Goal: Transaction & Acquisition: Book appointment/travel/reservation

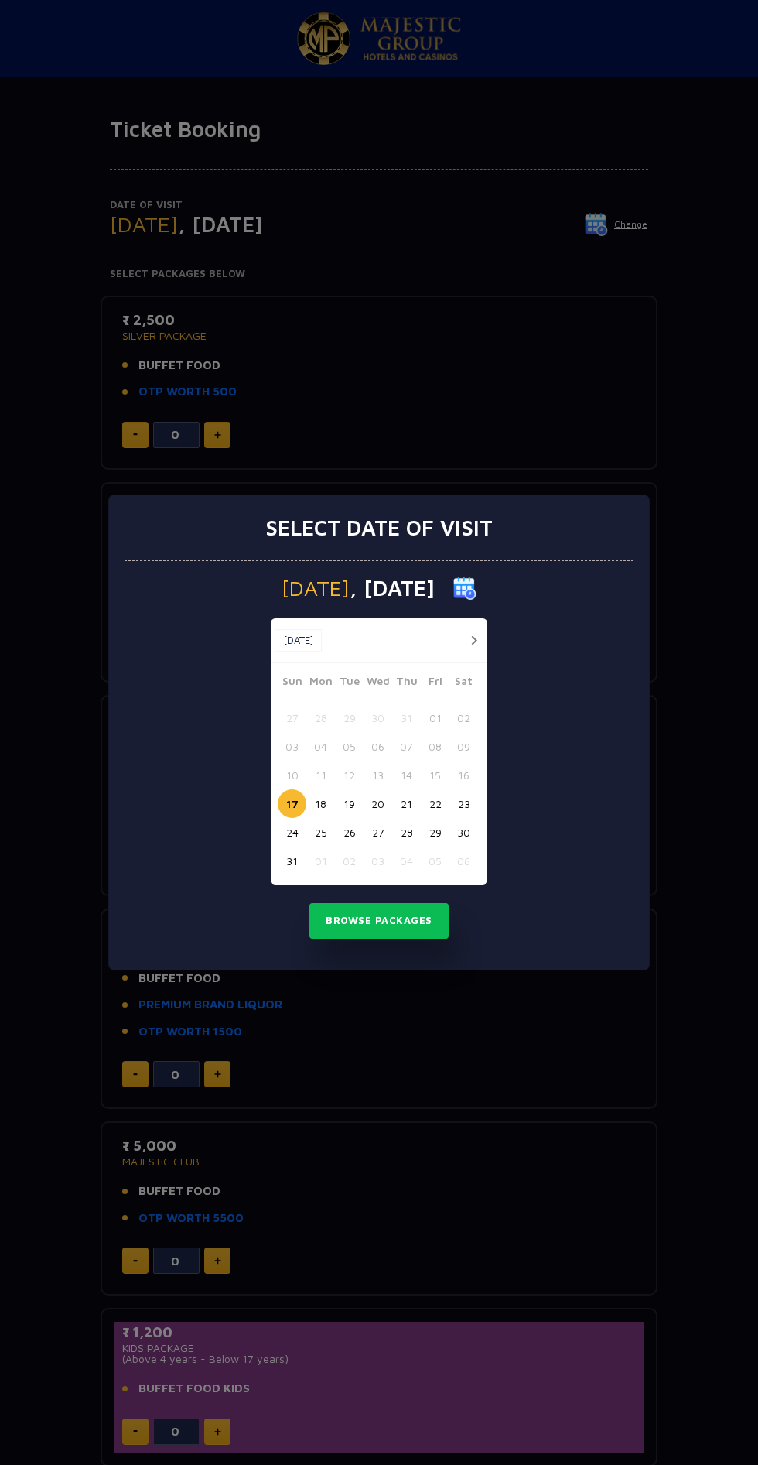
click at [474, 639] on button "button" at bounding box center [473, 640] width 19 height 19
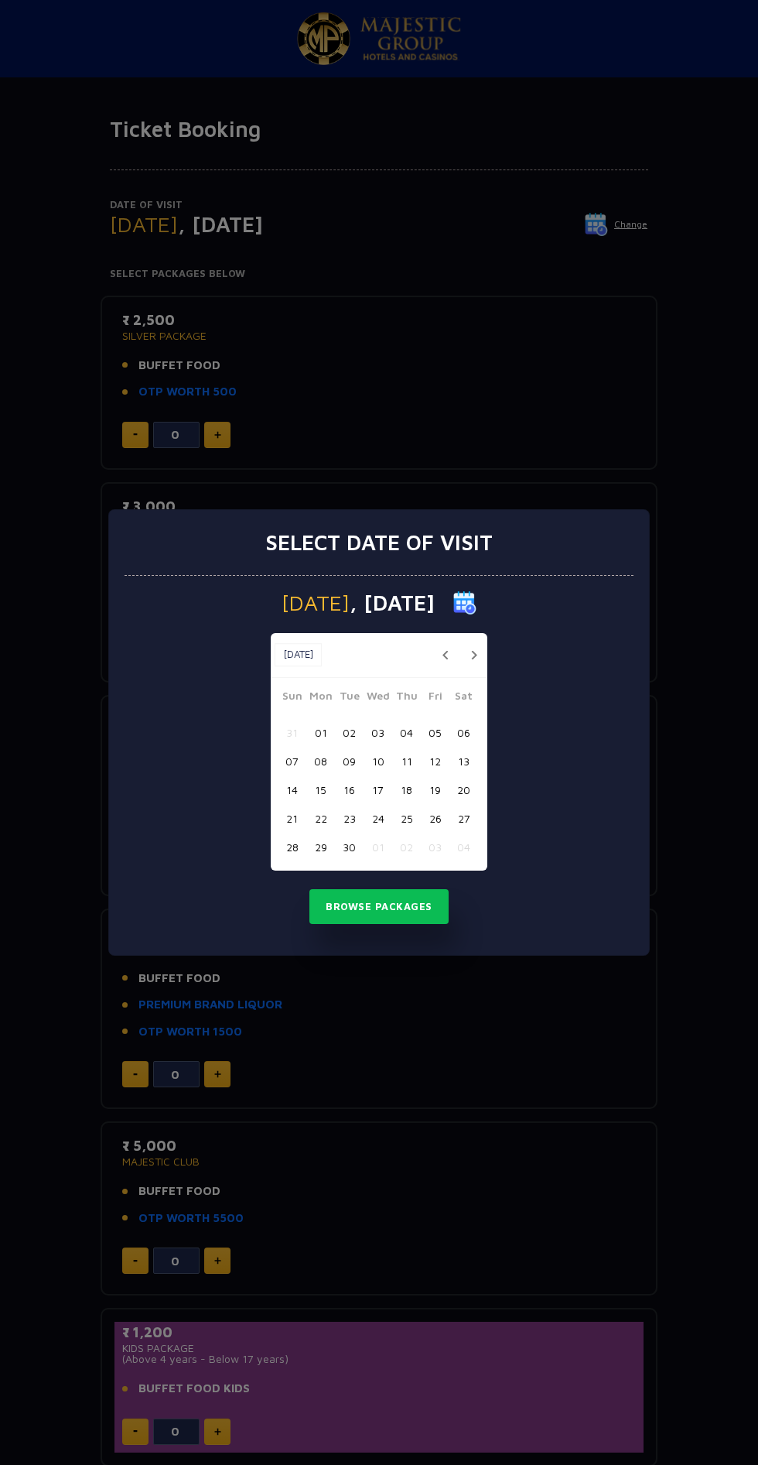
click at [292, 762] on button "07" at bounding box center [292, 761] width 29 height 29
click at [419, 901] on button "Browse Packages" at bounding box center [379, 907] width 139 height 36
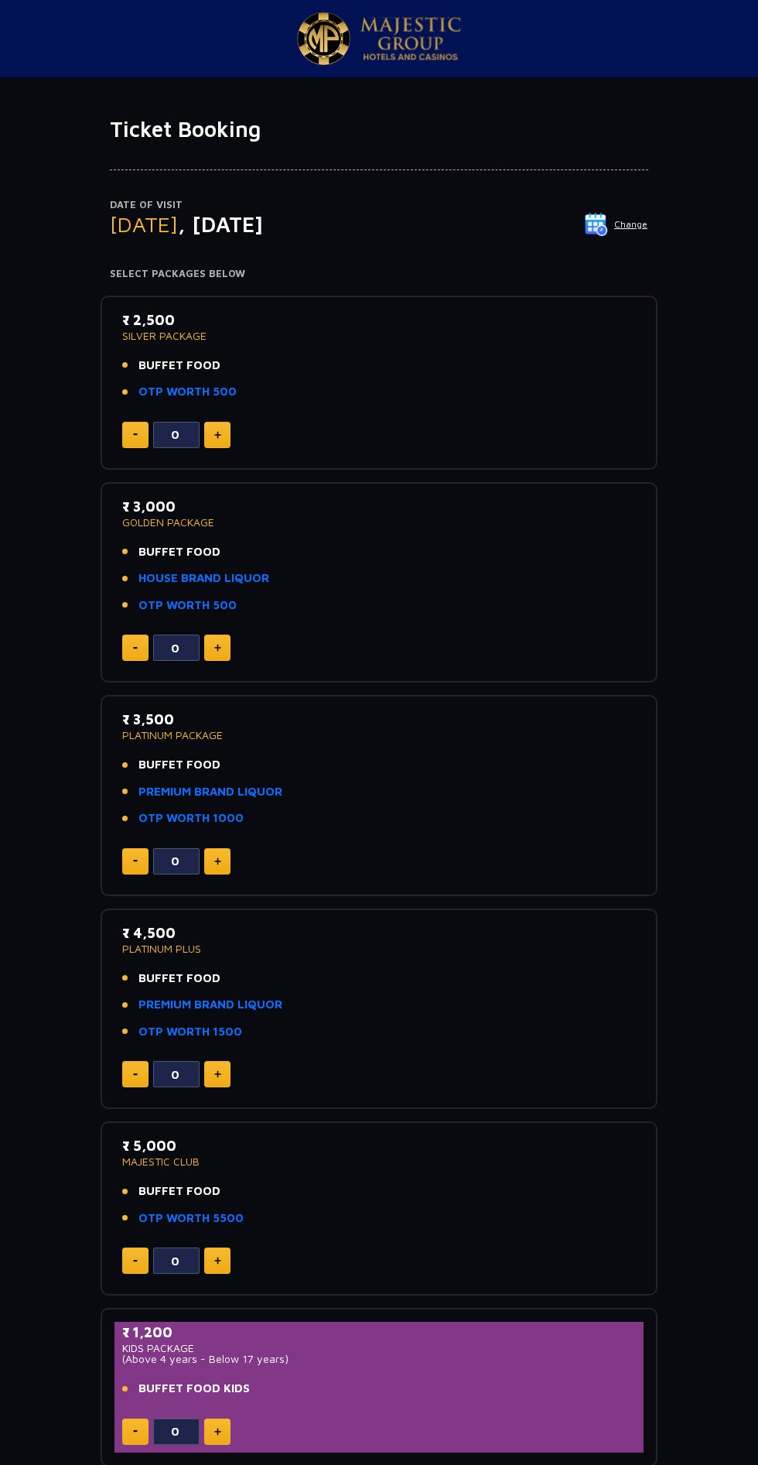
click at [158, 276] on h4 "Select Packages Below" at bounding box center [379, 274] width 539 height 12
click at [152, 314] on p "₹ 2,500" at bounding box center [379, 320] width 514 height 21
click at [167, 334] on p "SILVER PACKAGE" at bounding box center [379, 335] width 514 height 11
click at [217, 433] on img at bounding box center [217, 435] width 7 height 8
type input "1"
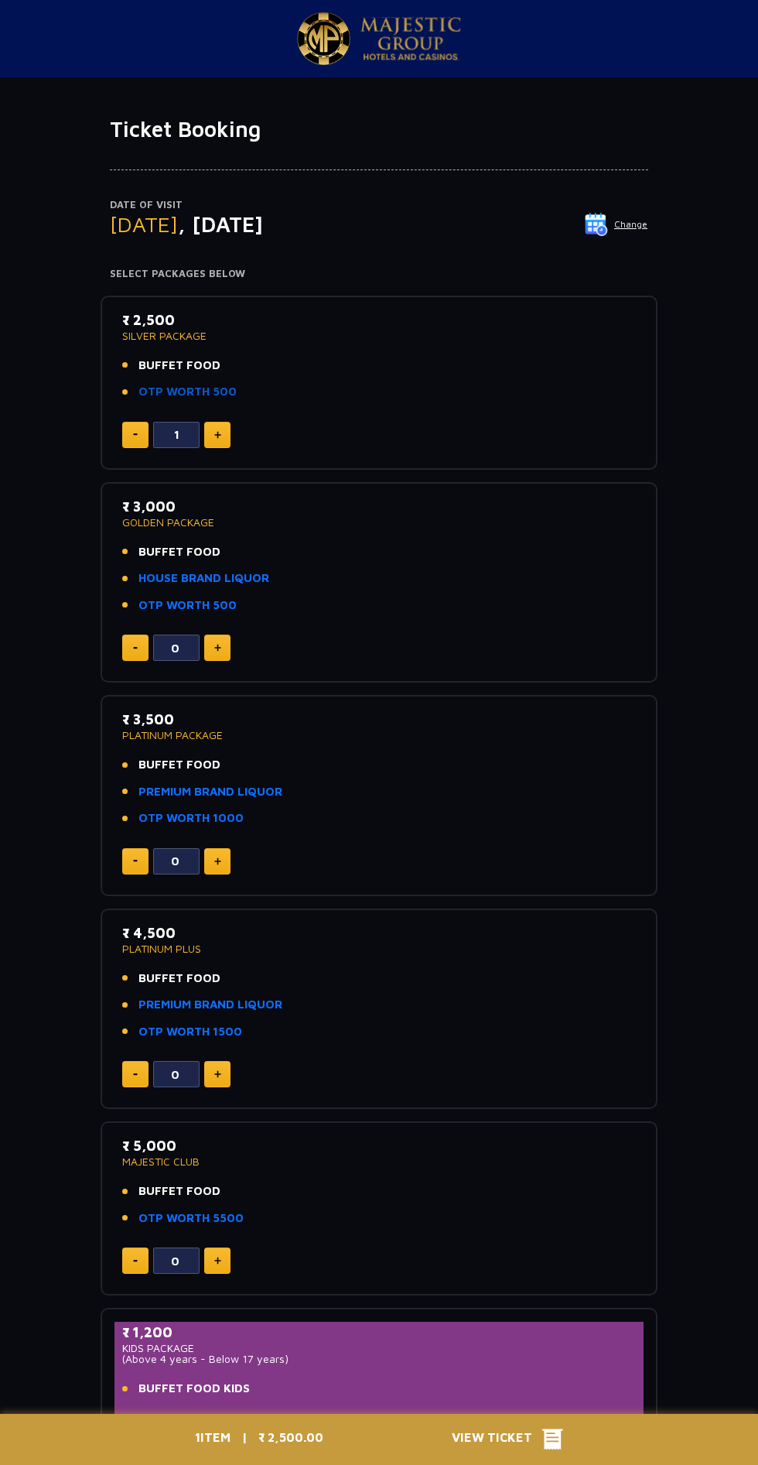
click at [176, 392] on link "OTP WORTH 500" at bounding box center [188, 392] width 98 height 18
click at [505, 1432] on span "View Ticket" at bounding box center [497, 1439] width 91 height 23
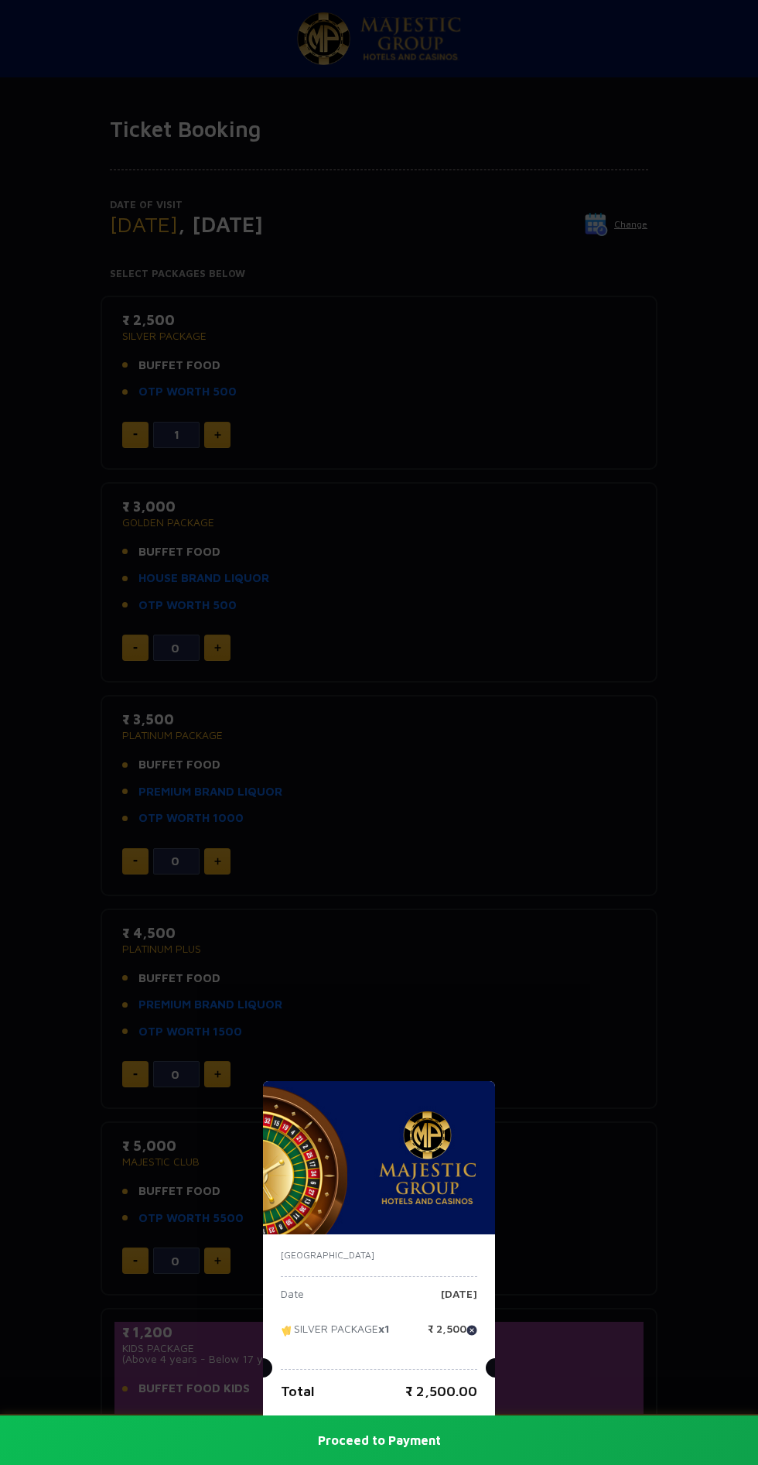
click at [488, 1440] on button "Proceed to Payment" at bounding box center [379, 1441] width 758 height 50
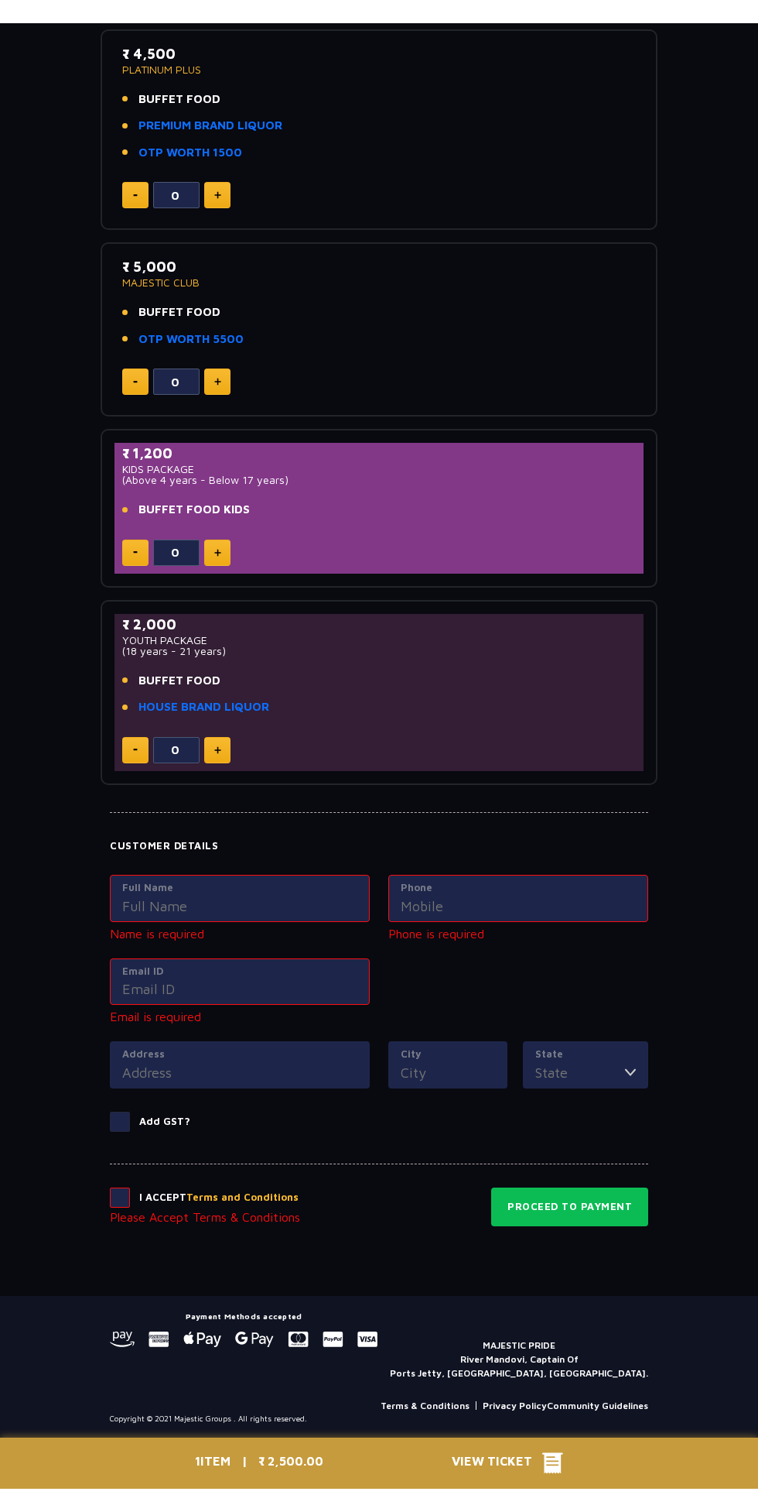
scroll to position [856, 0]
